Goal: Task Accomplishment & Management: Complete application form

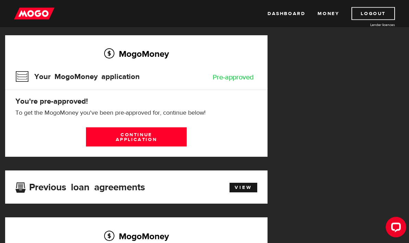
scroll to position [48, 0]
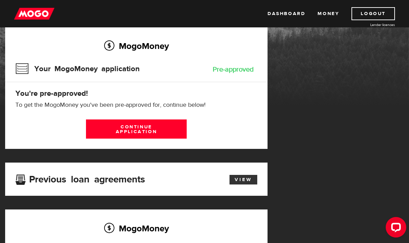
click at [249, 184] on link "View" at bounding box center [243, 180] width 28 height 10
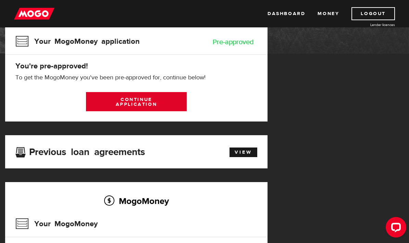
click at [167, 103] on link "Continue application" at bounding box center [136, 101] width 101 height 19
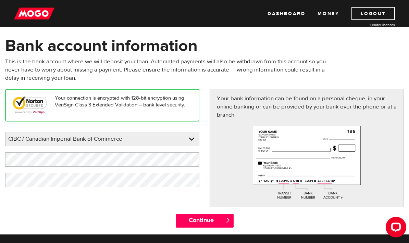
scroll to position [26, 0]
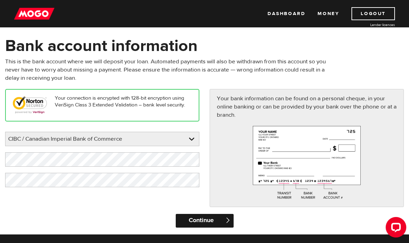
click at [224, 217] on input "Continue" at bounding box center [205, 221] width 58 height 14
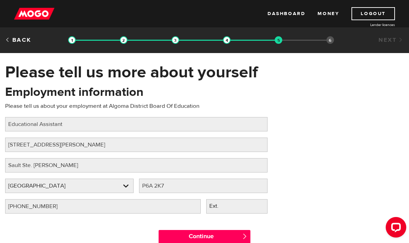
scroll to position [21, 0]
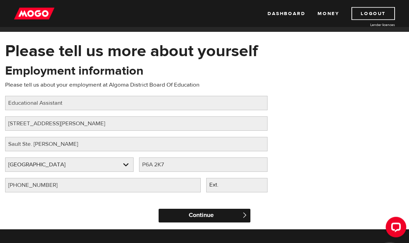
click at [219, 220] on input "Continue" at bounding box center [204, 216] width 92 height 14
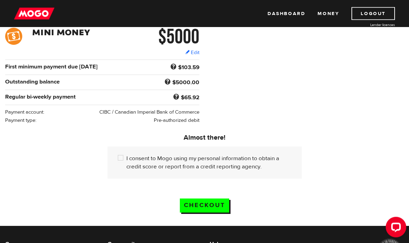
scroll to position [118, 0]
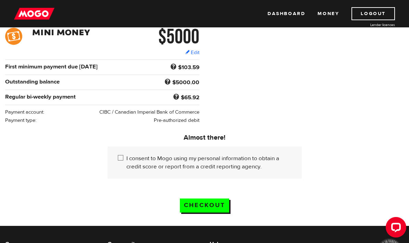
click at [122, 158] on input "I consent to Mogo using my personal information to obtain a credit score or rep…" at bounding box center [122, 158] width 9 height 9
checkbox input "true"
click at [220, 206] on input "Checkout" at bounding box center [204, 206] width 49 height 14
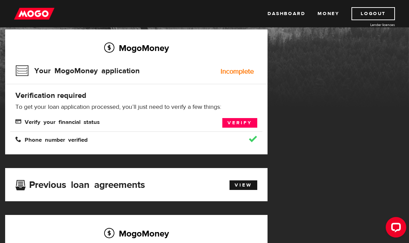
scroll to position [48, 0]
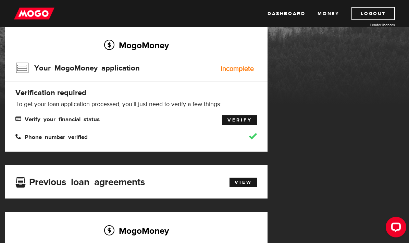
click at [245, 119] on link "Verify" at bounding box center [239, 121] width 35 height 10
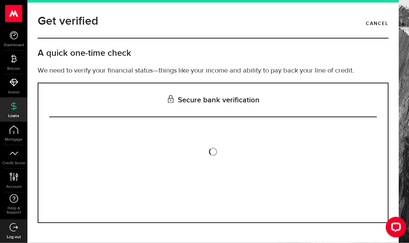
scroll to position [27, 0]
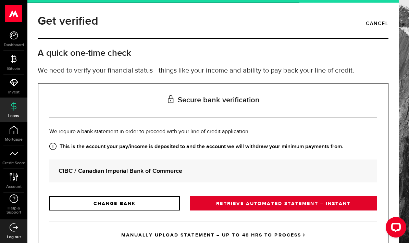
click at [319, 196] on link "RETRIEVE AUTOMATED STATEMENT – INSTANT" at bounding box center [283, 203] width 187 height 14
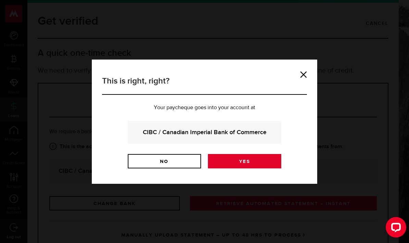
click at [256, 160] on link "Yes" at bounding box center [244, 161] width 73 height 14
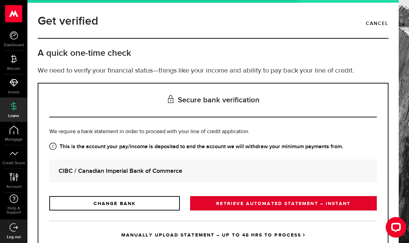
click at [315, 202] on link "RETRIEVE AUTOMATED STATEMENT – INSTANT" at bounding box center [283, 203] width 187 height 14
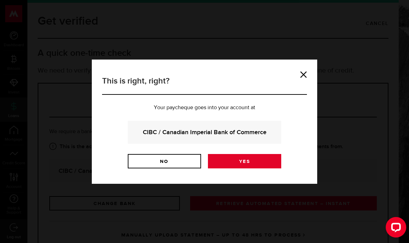
click at [257, 158] on link "Yes" at bounding box center [244, 161] width 73 height 14
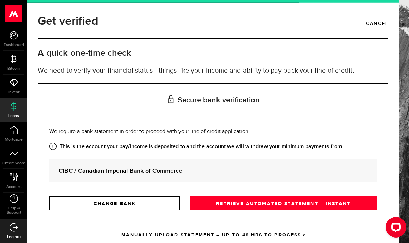
click at [7, 110] on link "Loans" at bounding box center [13, 109] width 27 height 23
click at [7, 119] on link "Loans" at bounding box center [13, 109] width 27 height 23
click at [379, 26] on link "Cancel" at bounding box center [377, 24] width 23 height 12
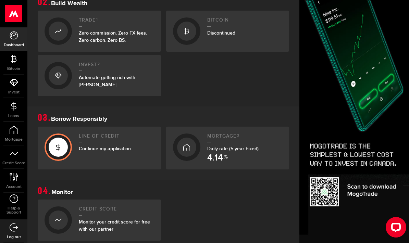
scroll to position [238, 0]
click at [66, 147] on div at bounding box center [58, 146] width 19 height 19
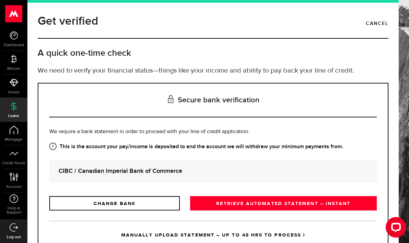
click at [271, 238] on link "MANUALLY UPLOAD STATEMENT – UP TO 48 HRS TO PROCESS" at bounding box center [212, 235] width 327 height 28
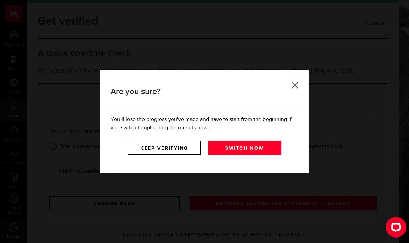
click at [292, 87] on link at bounding box center [294, 85] width 7 height 7
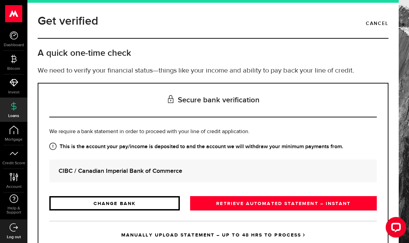
click at [86, 206] on link "CHANGE BANK" at bounding box center [114, 203] width 130 height 14
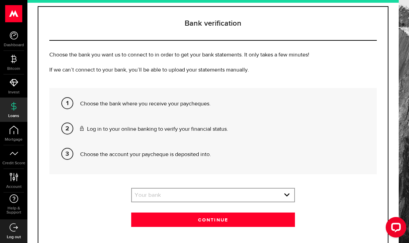
scroll to position [76, 0]
click at [239, 198] on select "Your bank BMO / Bank of Montreal Scotiabank / Bank of Nova Scotia RBC / Royal B…" at bounding box center [213, 196] width 162 height 14
select select "4"
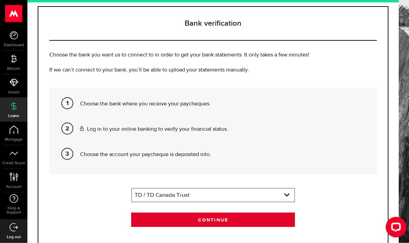
click at [239, 213] on button "Continue" at bounding box center [213, 220] width 164 height 14
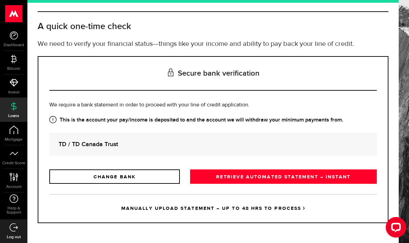
scroll to position [0, 0]
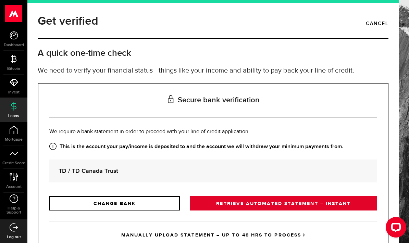
click at [306, 196] on link "RETRIEVE AUTOMATED STATEMENT – INSTANT" at bounding box center [283, 203] width 187 height 14
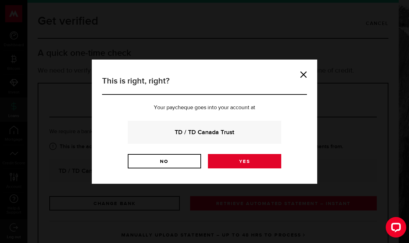
click at [255, 160] on link "Yes" at bounding box center [244, 161] width 73 height 14
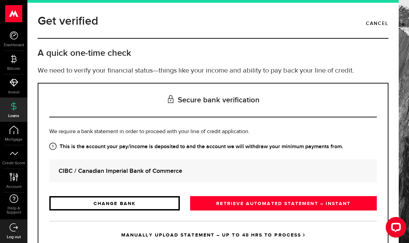
click at [77, 208] on link "CHANGE BANK" at bounding box center [114, 203] width 130 height 14
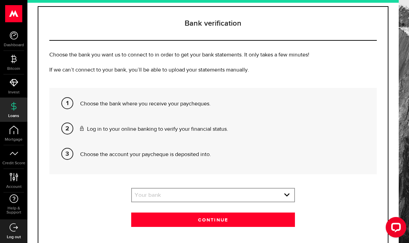
scroll to position [76, 0]
click at [228, 200] on select "Your bank BMO / Bank of Montreal Scotiabank / Bank of Nova Scotia RBC / Royal B…" at bounding box center [213, 196] width 162 height 14
select select "4"
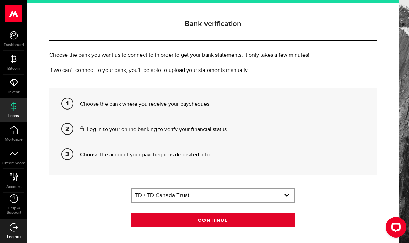
click at [231, 220] on button "Continue" at bounding box center [213, 220] width 164 height 14
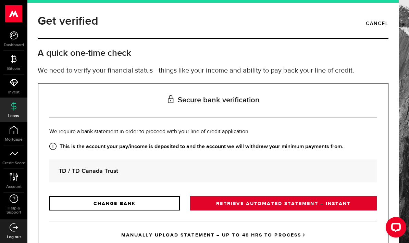
click at [310, 203] on link "RETRIEVE AUTOMATED STATEMENT – INSTANT" at bounding box center [283, 203] width 187 height 14
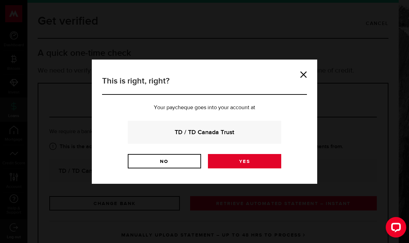
click at [257, 158] on link "Yes" at bounding box center [244, 161] width 73 height 14
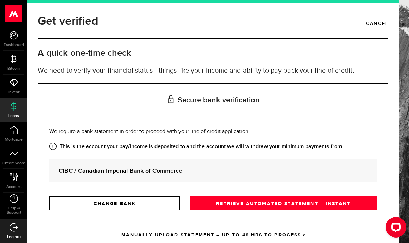
scroll to position [27, 0]
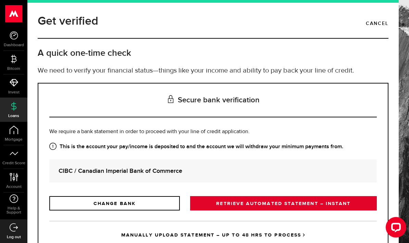
click at [295, 196] on link "RETRIEVE AUTOMATED STATEMENT – INSTANT" at bounding box center [283, 203] width 187 height 14
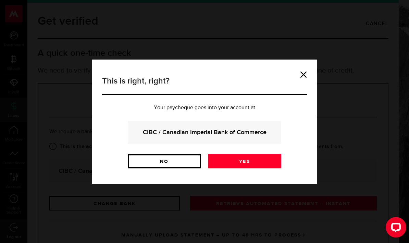
click at [182, 163] on link "No" at bounding box center [164, 161] width 73 height 14
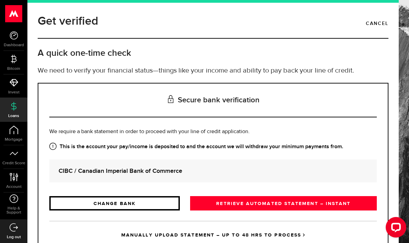
click at [163, 196] on link "CHANGE BANK" at bounding box center [114, 203] width 130 height 14
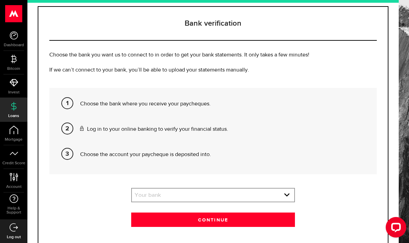
scroll to position [76, 0]
click at [196, 189] on select "Your bank BMO / Bank of Montreal Scotiabank / Bank of Nova Scotia RBC / Royal B…" at bounding box center [213, 196] width 162 height 14
select select "4"
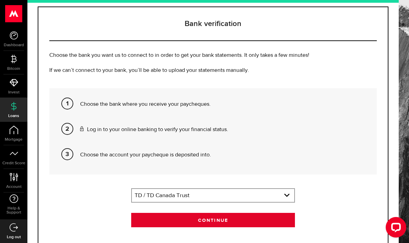
click at [231, 213] on button "Continue" at bounding box center [213, 220] width 164 height 14
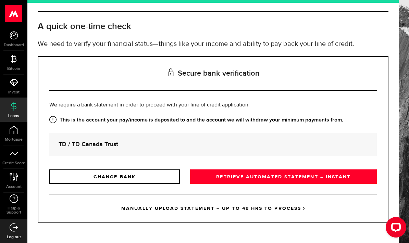
scroll to position [0, 0]
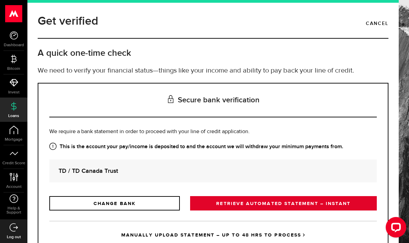
click at [287, 196] on link "RETRIEVE AUTOMATED STATEMENT – INSTANT" at bounding box center [283, 203] width 187 height 14
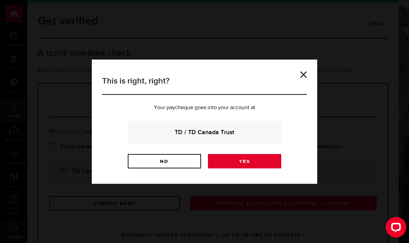
click at [256, 161] on link "Yes" at bounding box center [244, 161] width 73 height 14
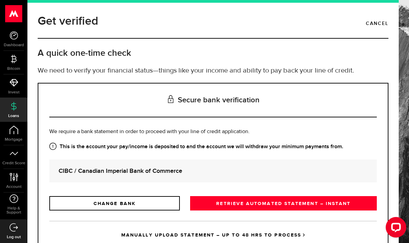
click at [279, 233] on link "MANUALLY UPLOAD STATEMENT – UP TO 48 HRS TO PROCESS" at bounding box center [212, 235] width 327 height 28
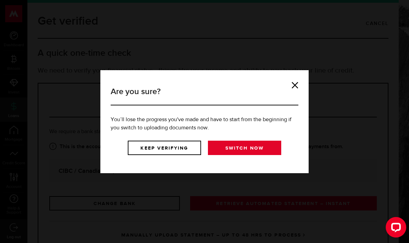
click at [262, 147] on link "Switch now" at bounding box center [244, 148] width 73 height 14
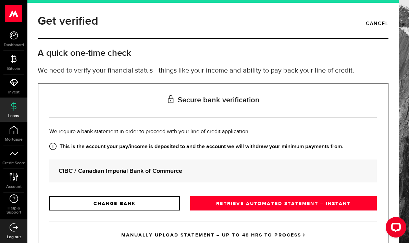
scroll to position [27, 0]
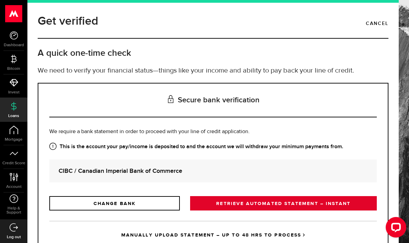
click at [314, 196] on link "RETRIEVE AUTOMATED STATEMENT – INSTANT" at bounding box center [283, 203] width 187 height 14
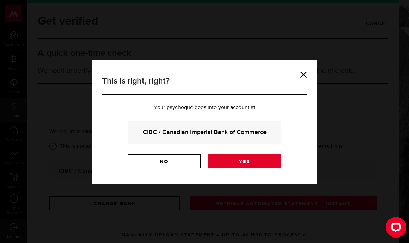
click at [254, 164] on link "Yes" at bounding box center [244, 161] width 73 height 14
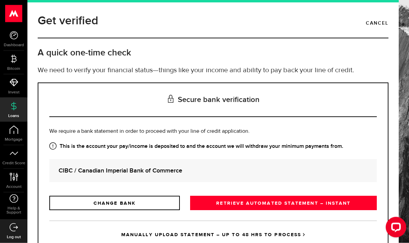
scroll to position [27, 0]
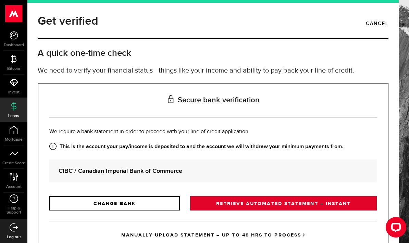
click at [298, 196] on link "RETRIEVE AUTOMATED STATEMENT – INSTANT" at bounding box center [283, 203] width 187 height 14
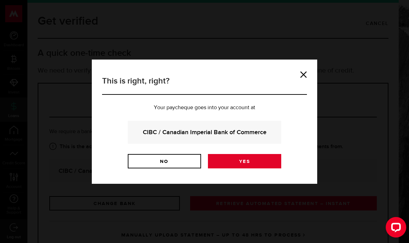
click at [258, 164] on link "Yes" at bounding box center [244, 161] width 73 height 14
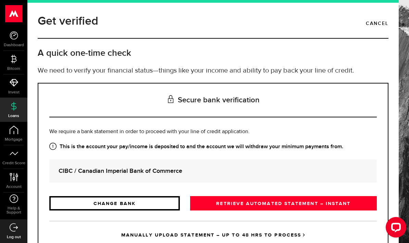
click at [79, 204] on link "CHANGE BANK" at bounding box center [114, 203] width 130 height 14
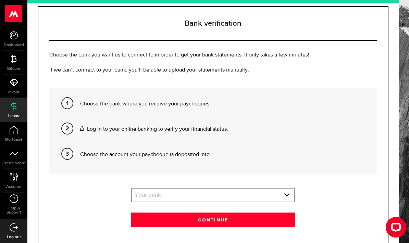
scroll to position [76, 0]
click at [215, 191] on select "Your bank BMO / Bank of Montreal Scotiabank / Bank of Nova Scotia RBC / Royal B…" at bounding box center [213, 196] width 162 height 14
select select "4"
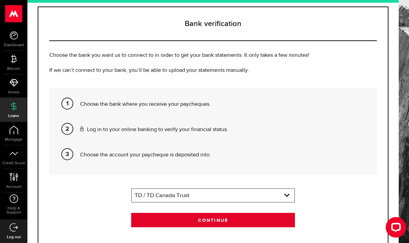
click at [241, 215] on button "Continue" at bounding box center [213, 220] width 164 height 14
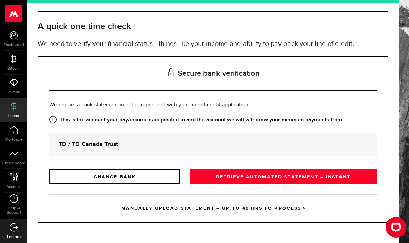
scroll to position [0, 0]
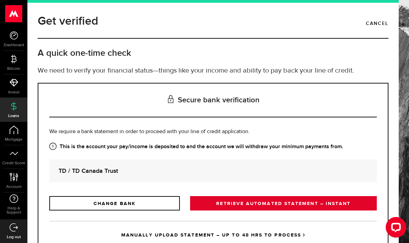
click at [296, 206] on link "RETRIEVE AUTOMATED STATEMENT – INSTANT" at bounding box center [283, 203] width 187 height 14
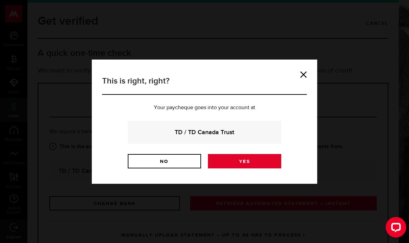
click at [265, 161] on link "Yes" at bounding box center [244, 161] width 73 height 14
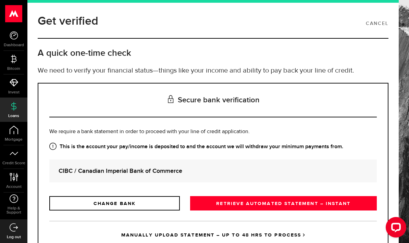
click at [376, 25] on link "Cancel" at bounding box center [377, 24] width 23 height 12
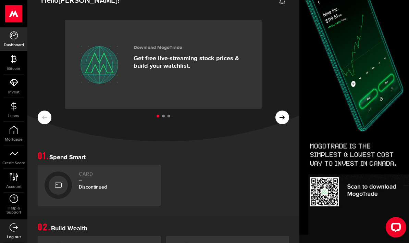
scroll to position [12, 10]
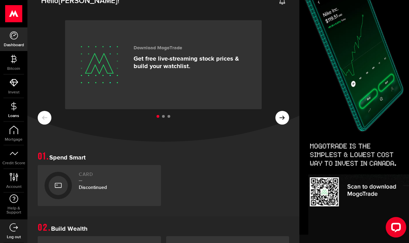
click at [13, 109] on use at bounding box center [13, 106] width 5 height 9
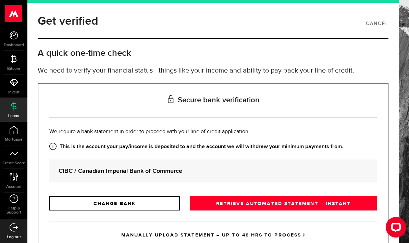
click at [376, 29] on link "Cancel" at bounding box center [377, 24] width 23 height 12
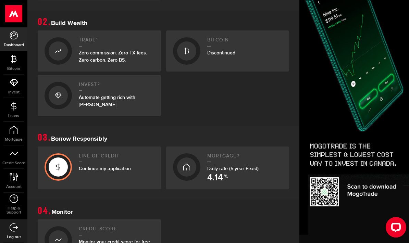
scroll to position [217, 0]
click at [137, 165] on div "Continue my application" at bounding box center [116, 168] width 75 height 7
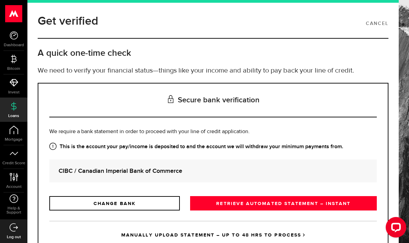
click at [376, 24] on link "Cancel" at bounding box center [377, 24] width 23 height 12
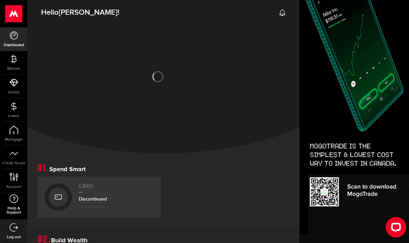
click at [12, 212] on span "Help & Support" at bounding box center [13, 210] width 27 height 8
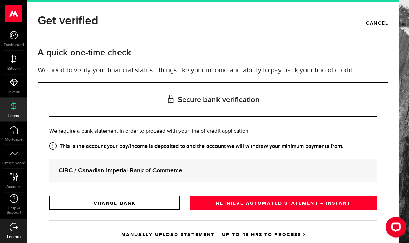
scroll to position [27, 0]
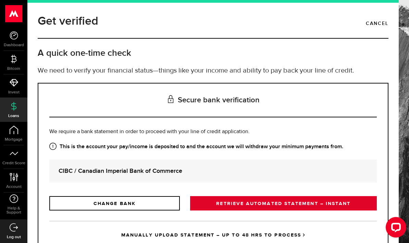
click at [322, 196] on link "RETRIEVE AUTOMATED STATEMENT – INSTANT" at bounding box center [283, 203] width 187 height 14
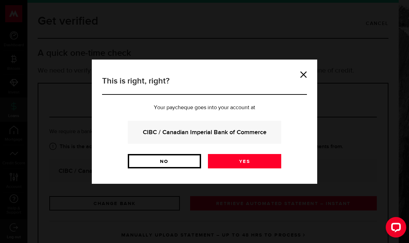
click at [189, 162] on link "No" at bounding box center [164, 161] width 73 height 14
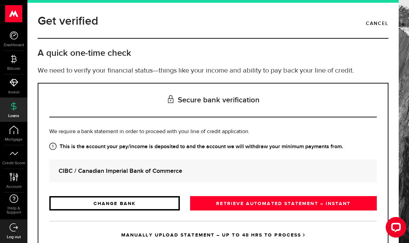
click at [162, 196] on link "CHANGE BANK" at bounding box center [114, 203] width 130 height 14
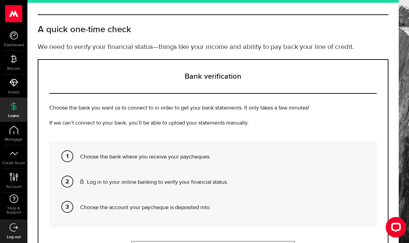
scroll to position [56, 0]
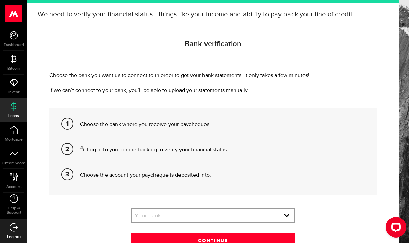
click at [225, 209] on select "Your bank BMO / Bank of Montreal Scotiabank / Bank of Nova Scotia RBC / Royal B…" at bounding box center [213, 216] width 162 height 14
select select "4"
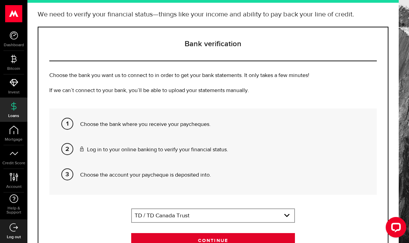
click at [238, 233] on button "Continue" at bounding box center [213, 240] width 164 height 14
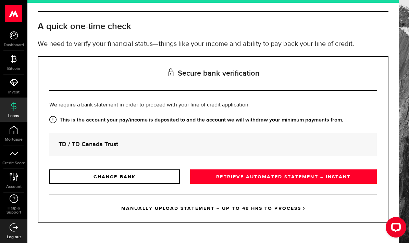
scroll to position [0, 0]
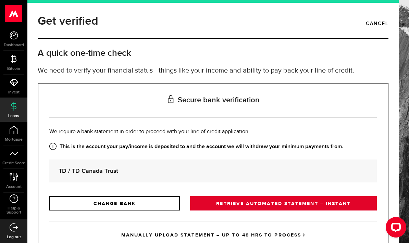
click at [296, 196] on link "RETRIEVE AUTOMATED STATEMENT – INSTANT" at bounding box center [283, 203] width 187 height 14
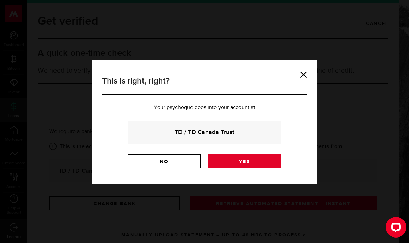
click at [261, 162] on link "Yes" at bounding box center [244, 161] width 73 height 14
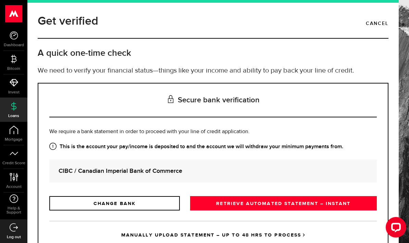
click at [281, 237] on link "MANUALLY UPLOAD STATEMENT – UP TO 48 HRS TO PROCESS" at bounding box center [212, 235] width 327 height 28
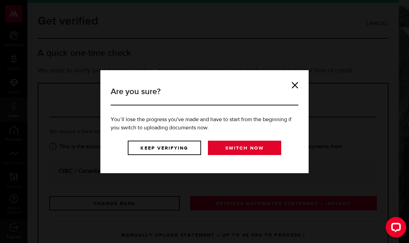
click at [263, 146] on link "Switch now" at bounding box center [244, 148] width 73 height 14
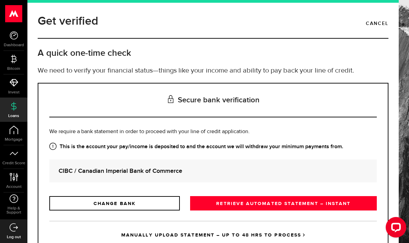
scroll to position [27, 0]
click at [253, 221] on link "MANUALLY UPLOAD STATEMENT – UP TO 48 HRS TO PROCESS" at bounding box center [212, 235] width 327 height 28
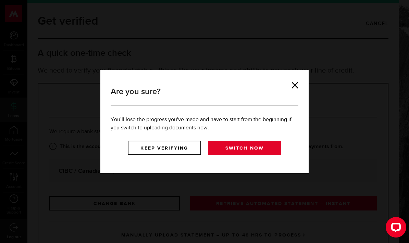
click at [247, 150] on link "Switch now" at bounding box center [244, 148] width 73 height 14
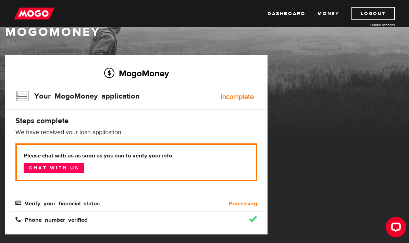
scroll to position [20, 0]
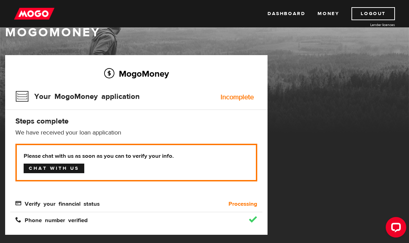
click at [37, 170] on link "Chat with us" at bounding box center [54, 169] width 61 height 10
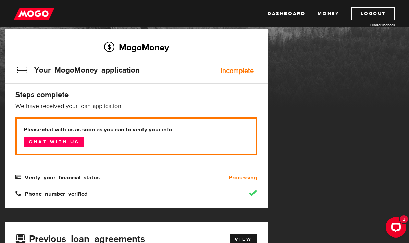
scroll to position [48, 0]
